Goal: Transaction & Acquisition: Download file/media

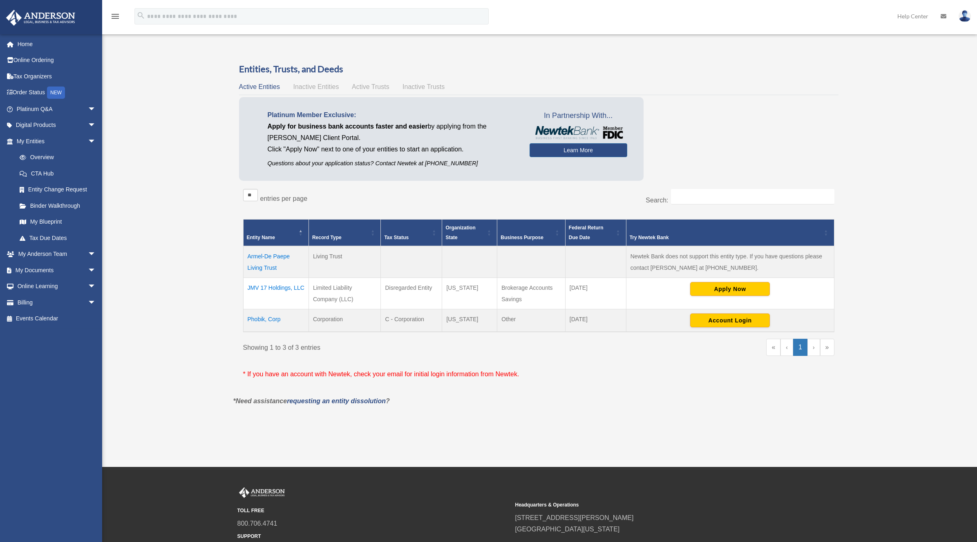
click at [266, 317] on td "Phobik, Corp" at bounding box center [275, 320] width 65 height 23
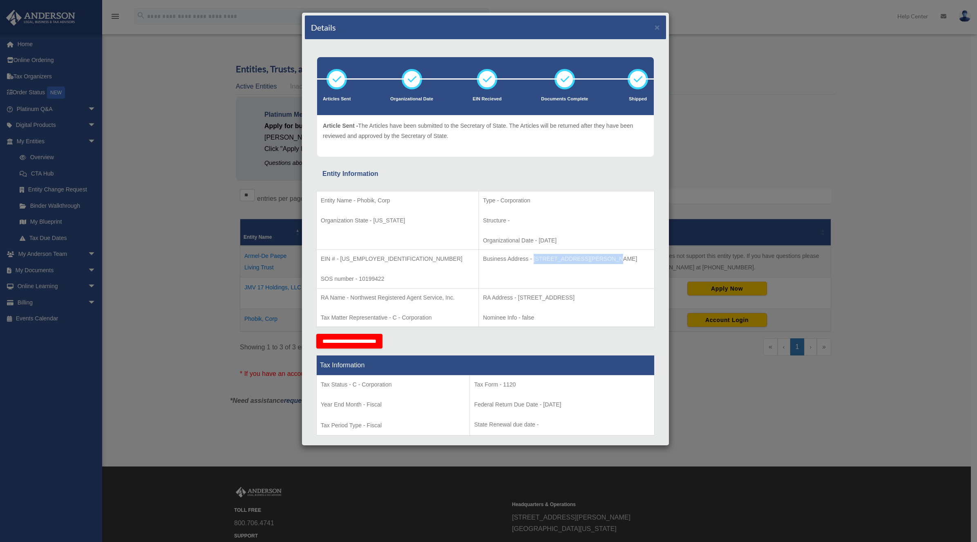
drag, startPoint x: 514, startPoint y: 259, endPoint x: 584, endPoint y: 263, distance: 70.0
click at [584, 263] on p "Business Address - [STREET_ADDRESS][PERSON_NAME]" at bounding box center [566, 259] width 167 height 10
copy p "[STREET_ADDRESS][PERSON_NAME]"
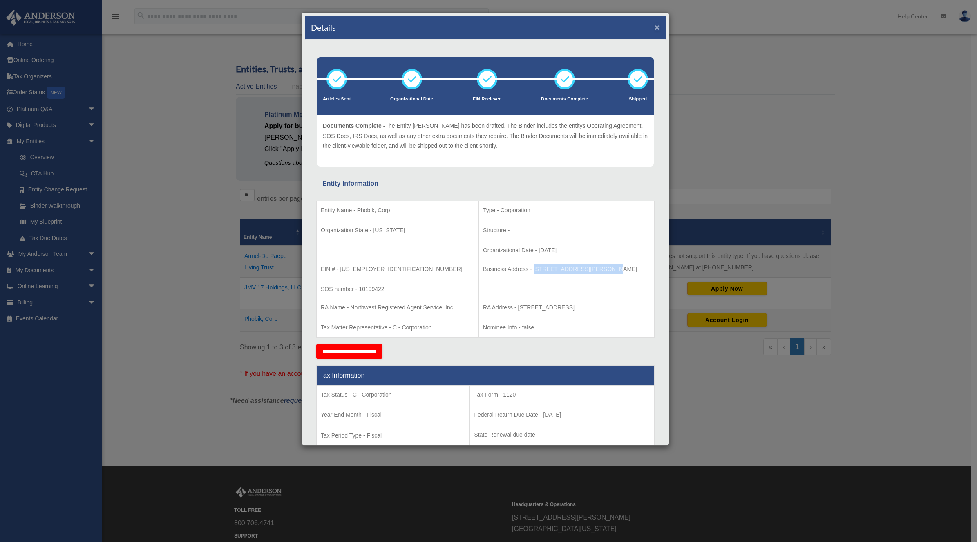
click at [654, 26] on button "×" at bounding box center [656, 27] width 5 height 9
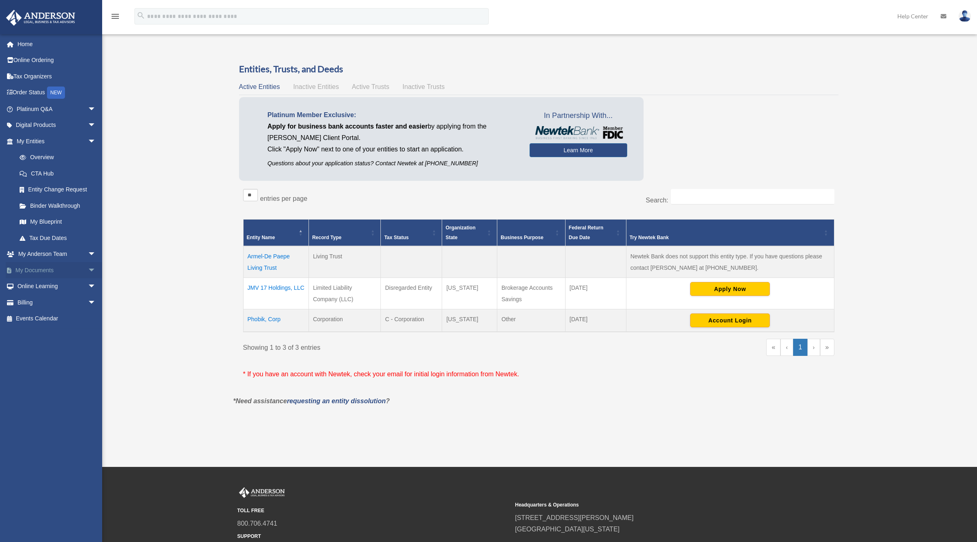
click at [31, 266] on link "My Documents arrow_drop_down" at bounding box center [57, 270] width 103 height 16
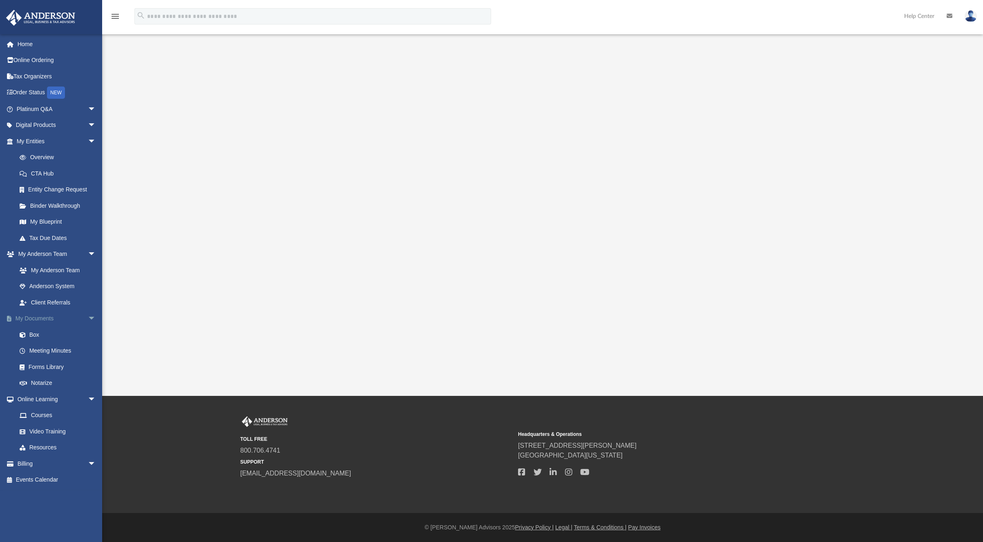
click at [32, 319] on link "My Documents arrow_drop_down" at bounding box center [57, 319] width 103 height 16
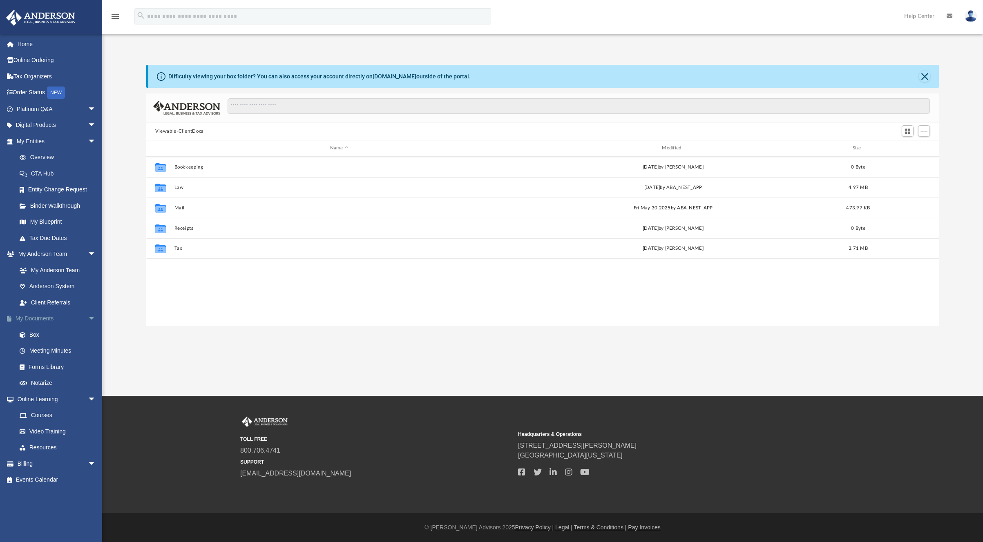
scroll to position [179, 786]
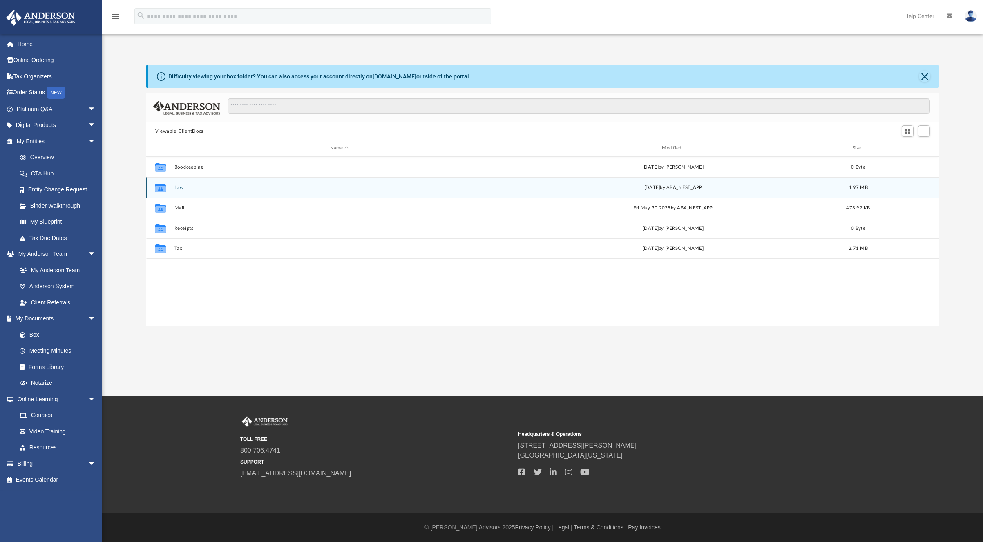
click at [176, 186] on button "Law" at bounding box center [339, 187] width 330 height 5
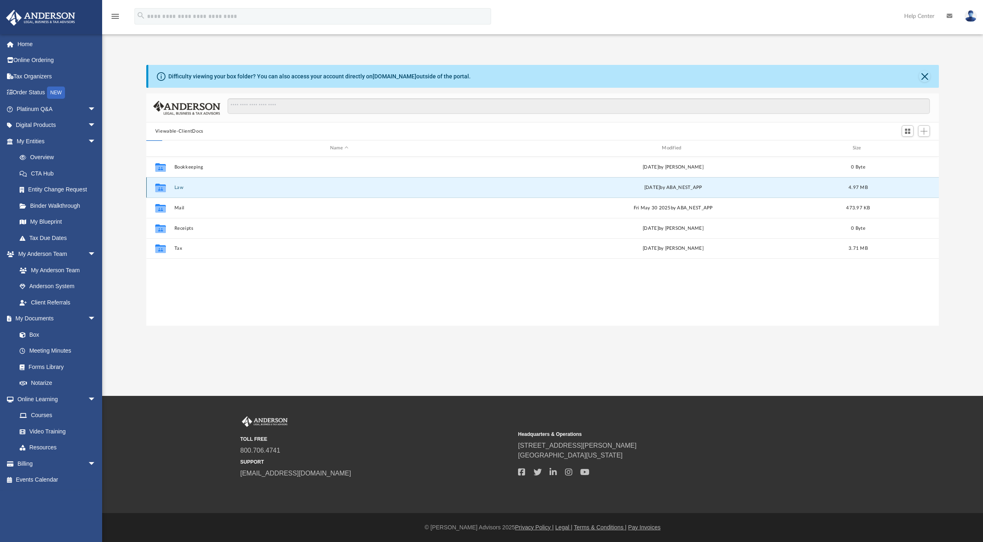
click at [176, 186] on button "Law" at bounding box center [339, 187] width 330 height 5
click at [181, 188] on button "Phobik, Corp" at bounding box center [339, 187] width 330 height 5
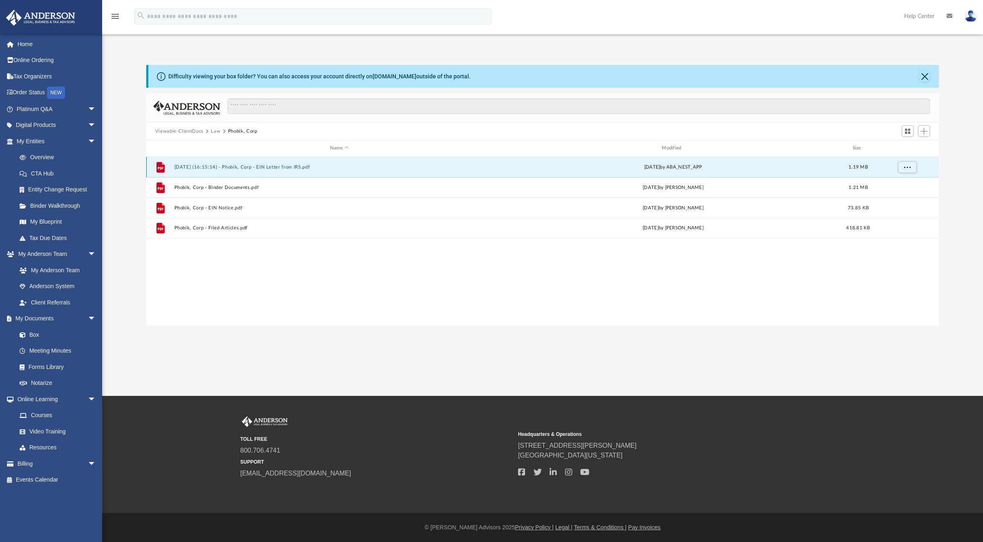
click at [248, 166] on button "2025.05.29 (16:15:14) - Phobik, Corp - EIN Letter from IRS.pdf" at bounding box center [339, 167] width 330 height 5
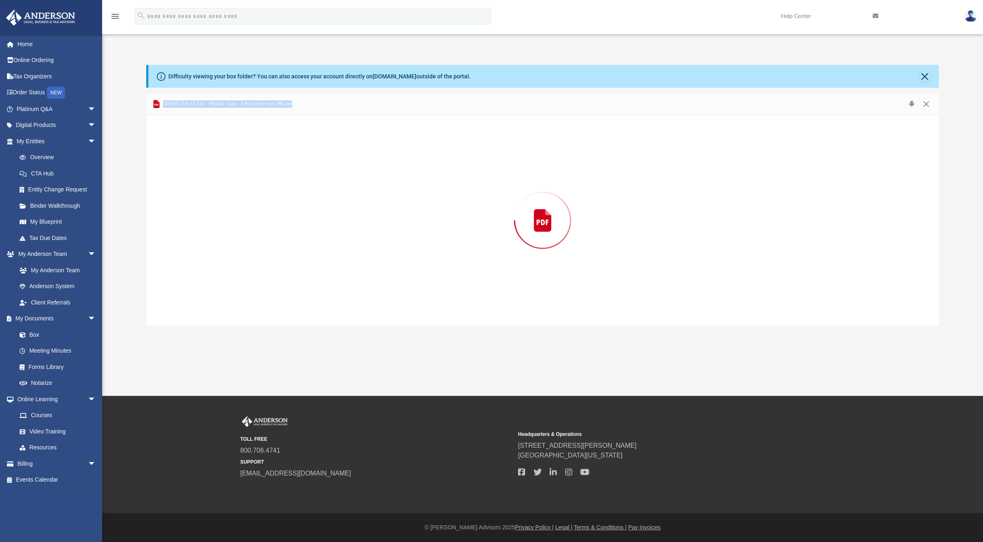
click at [248, 166] on div "Preview" at bounding box center [542, 220] width 792 height 211
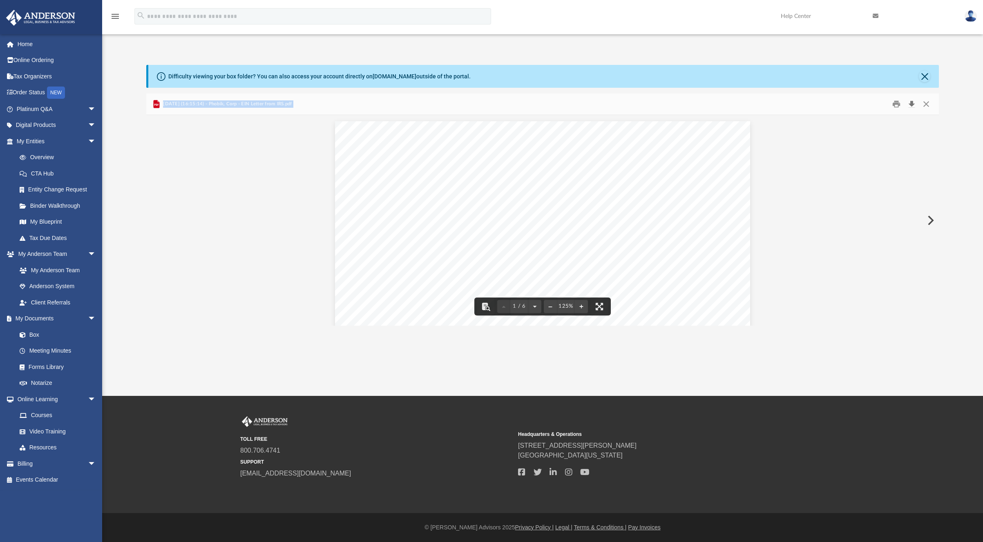
click at [913, 103] on button "Download" at bounding box center [911, 104] width 15 height 13
